Goal: Transaction & Acquisition: Purchase product/service

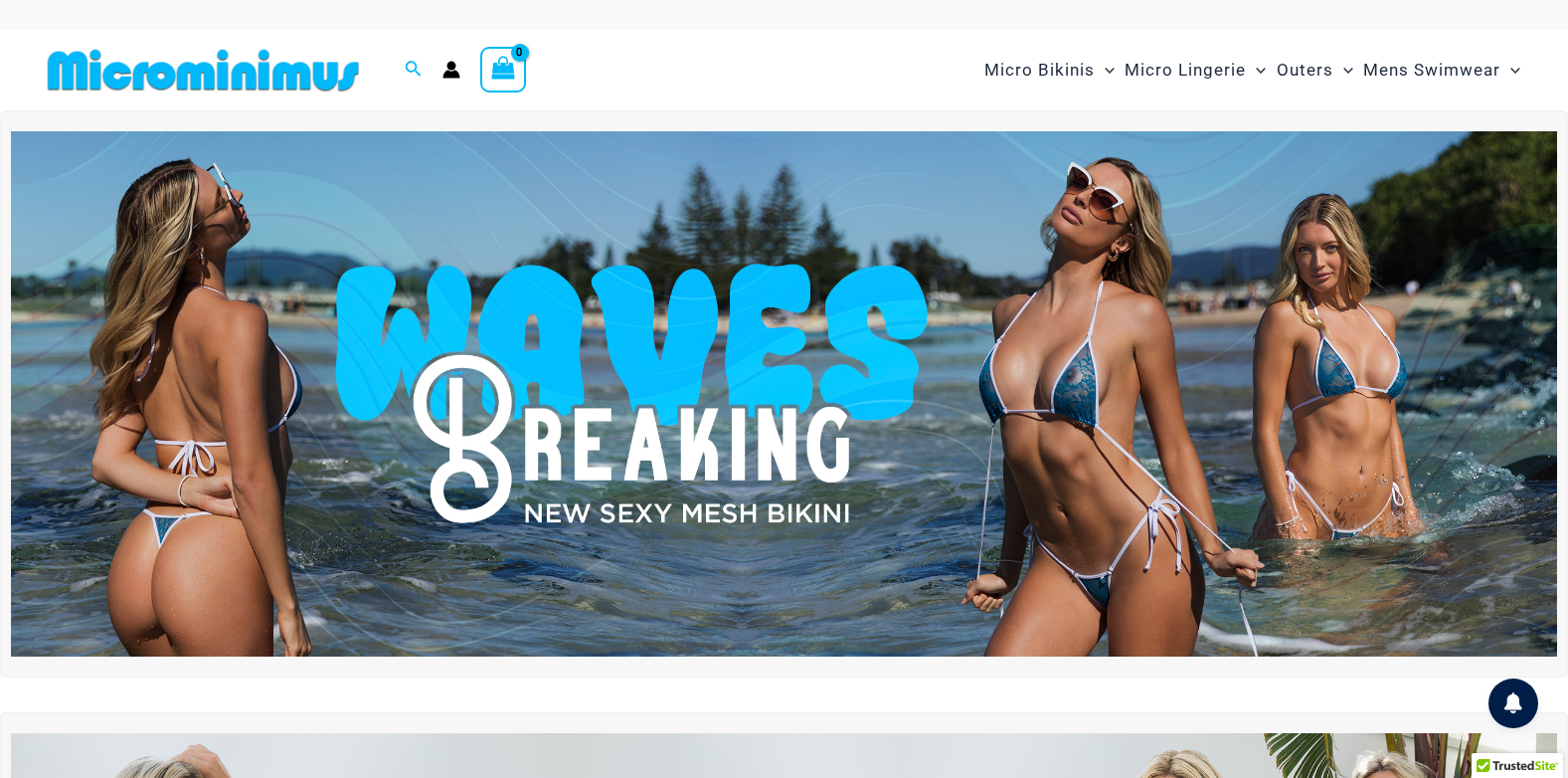
click at [1106, 377] on img at bounding box center [784, 393] width 1546 height 525
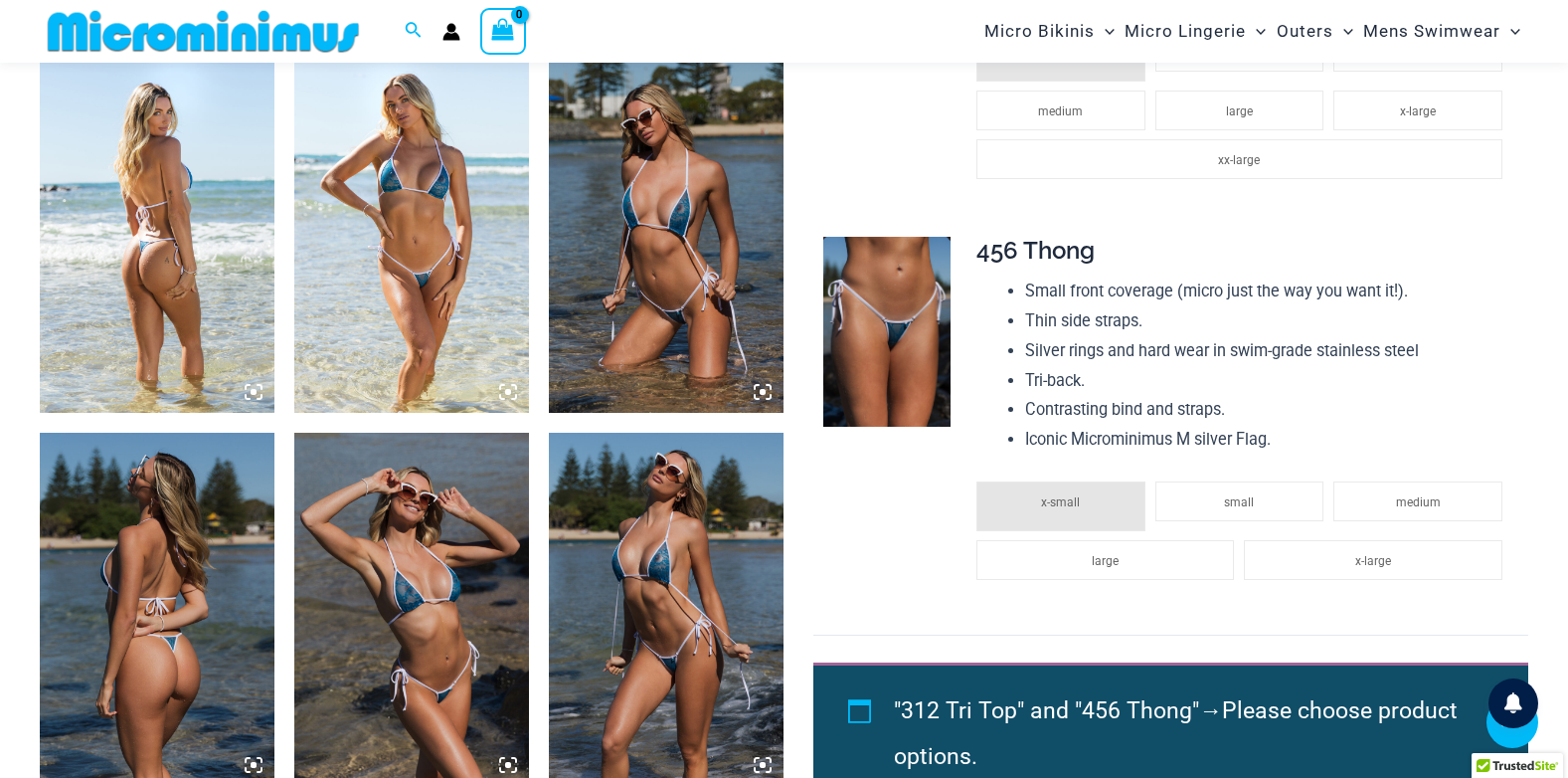
scroll to position [1293, 0]
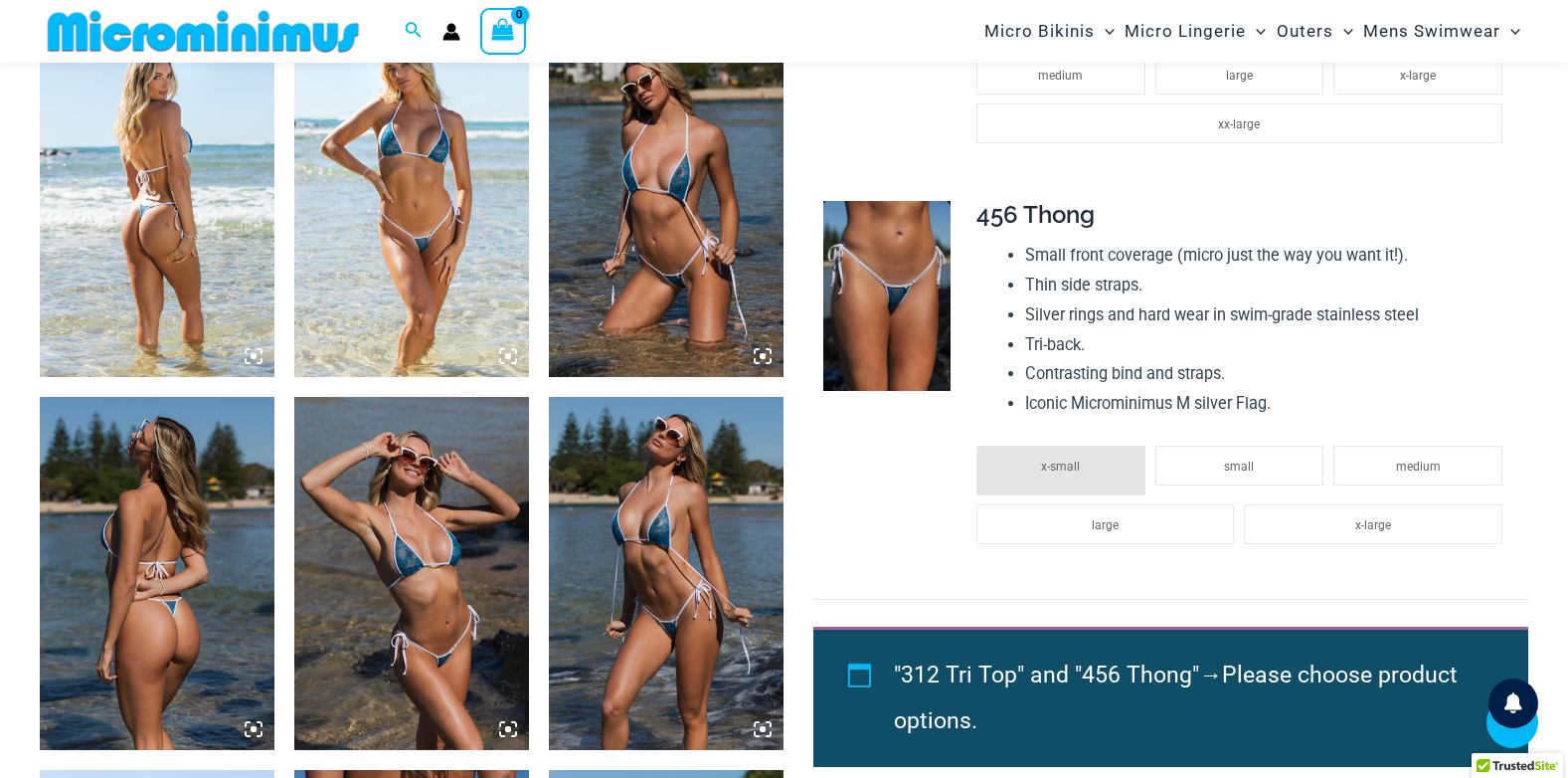
click at [405, 182] on img at bounding box center [411, 201] width 235 height 353
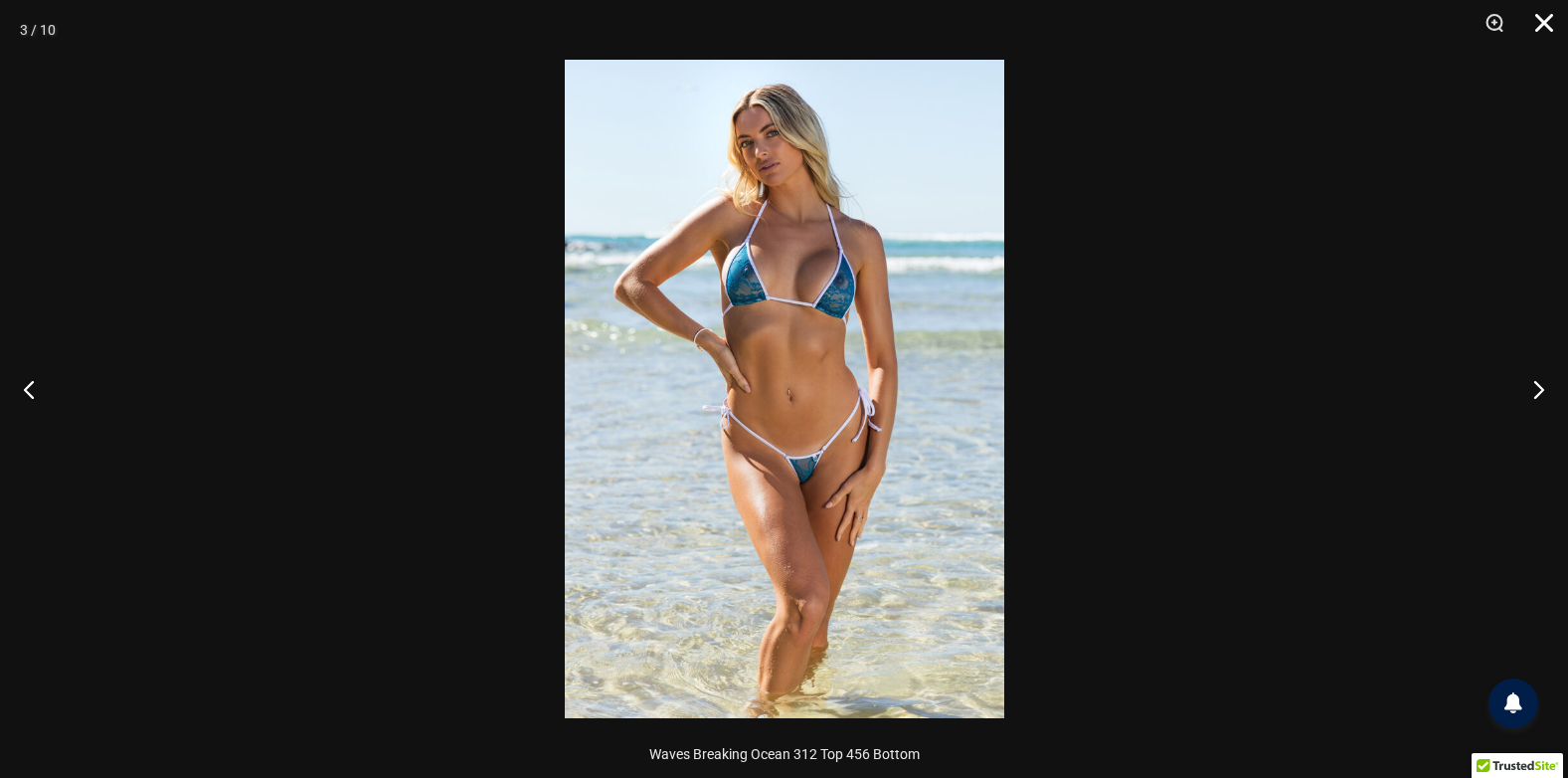
click at [1543, 24] on button "Close" at bounding box center [1537, 30] width 50 height 60
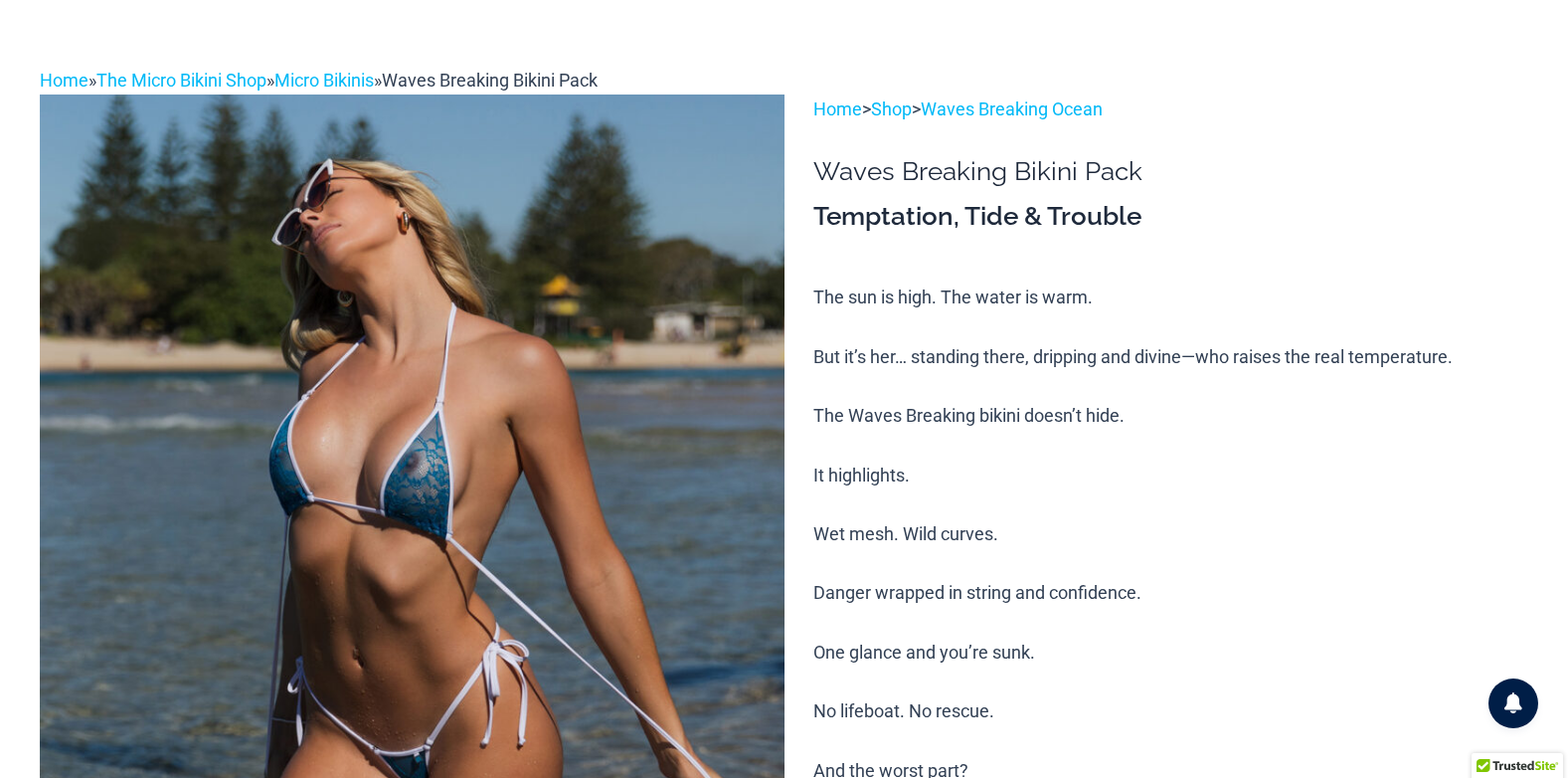
scroll to position [0, 0]
